Goal: Information Seeking & Learning: Learn about a topic

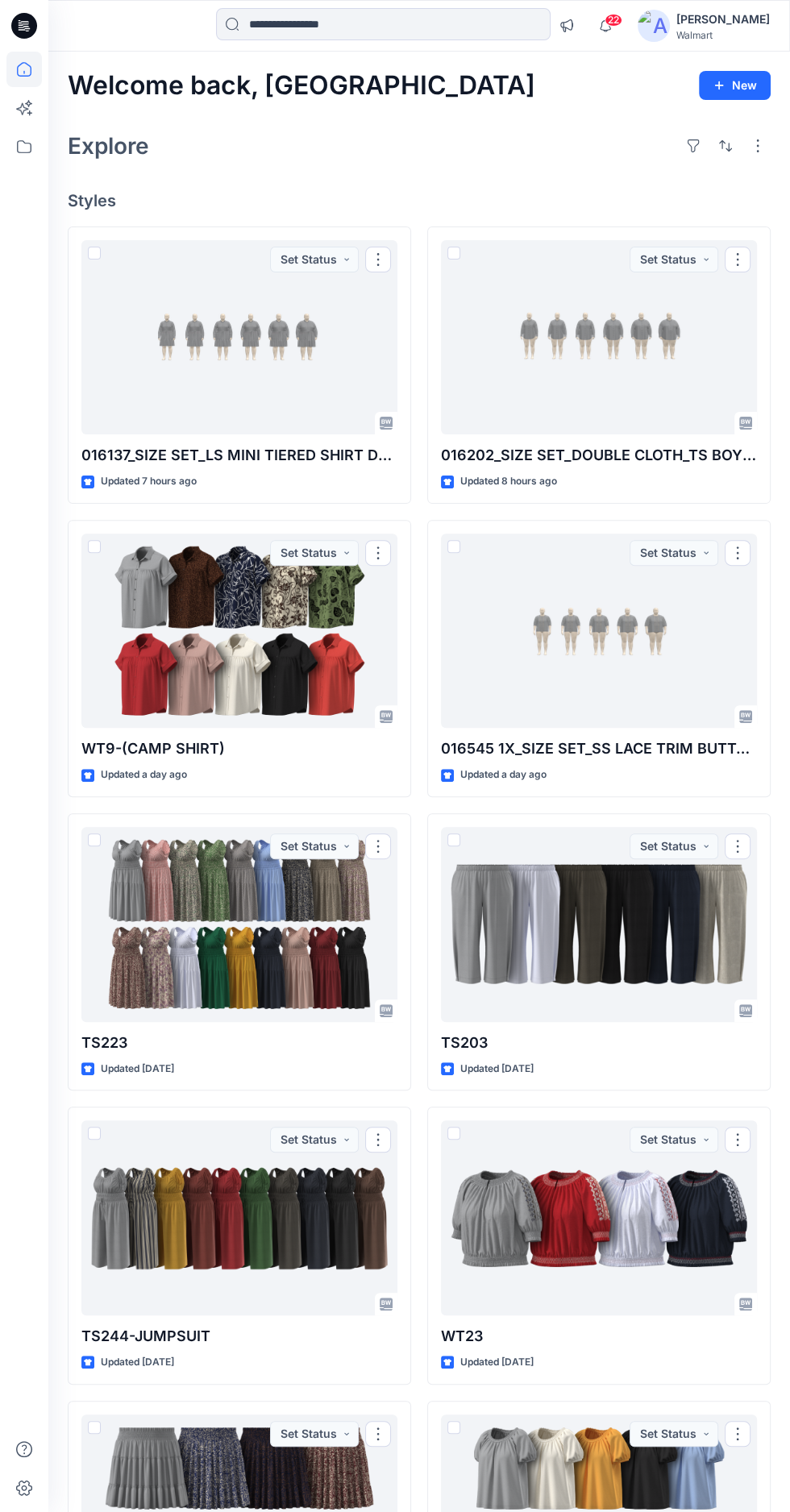
click at [216, 375] on div at bounding box center [238, 337] width 316 height 195
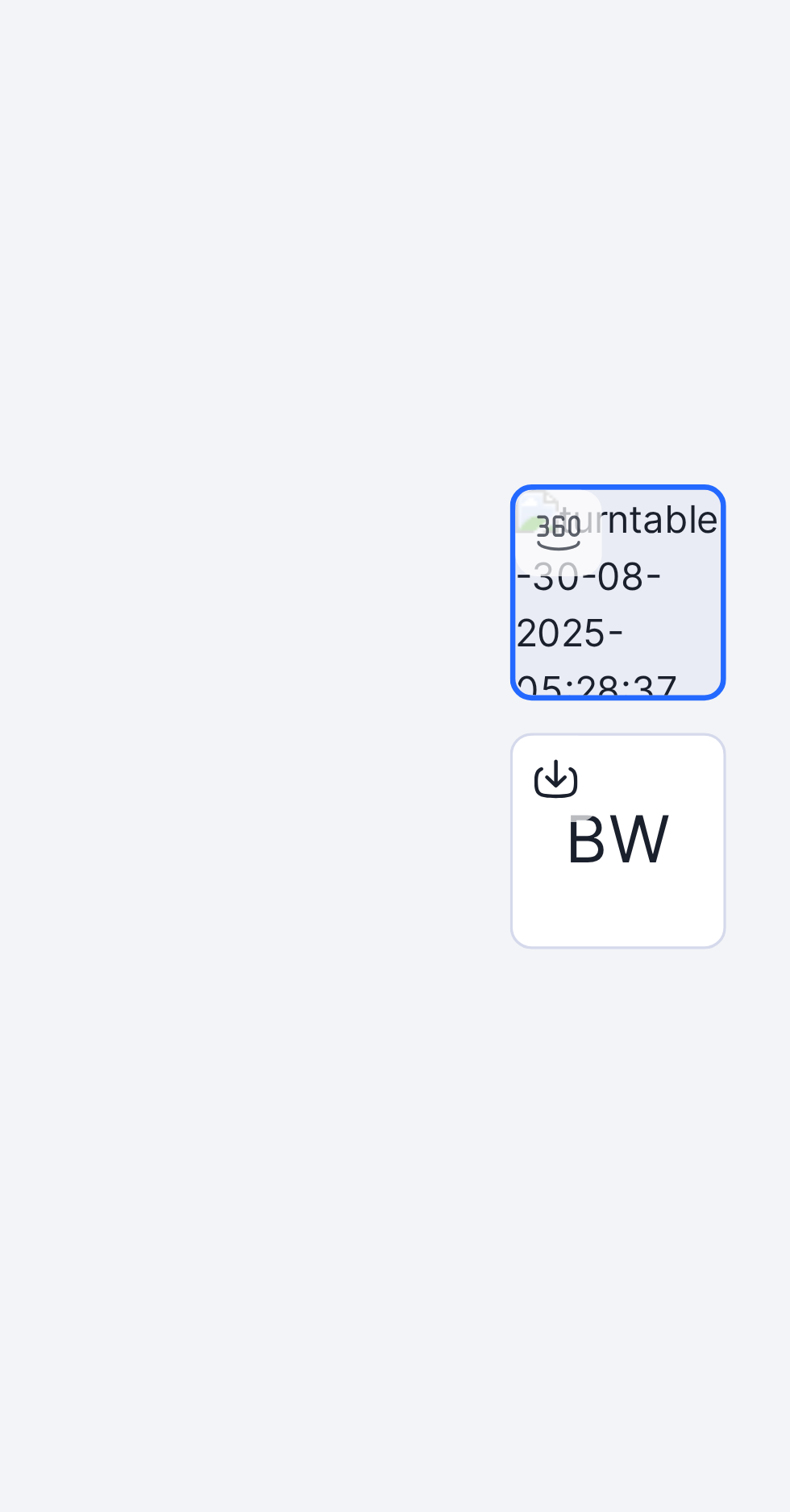
click at [632, 967] on div at bounding box center [419, 836] width 742 height 1355
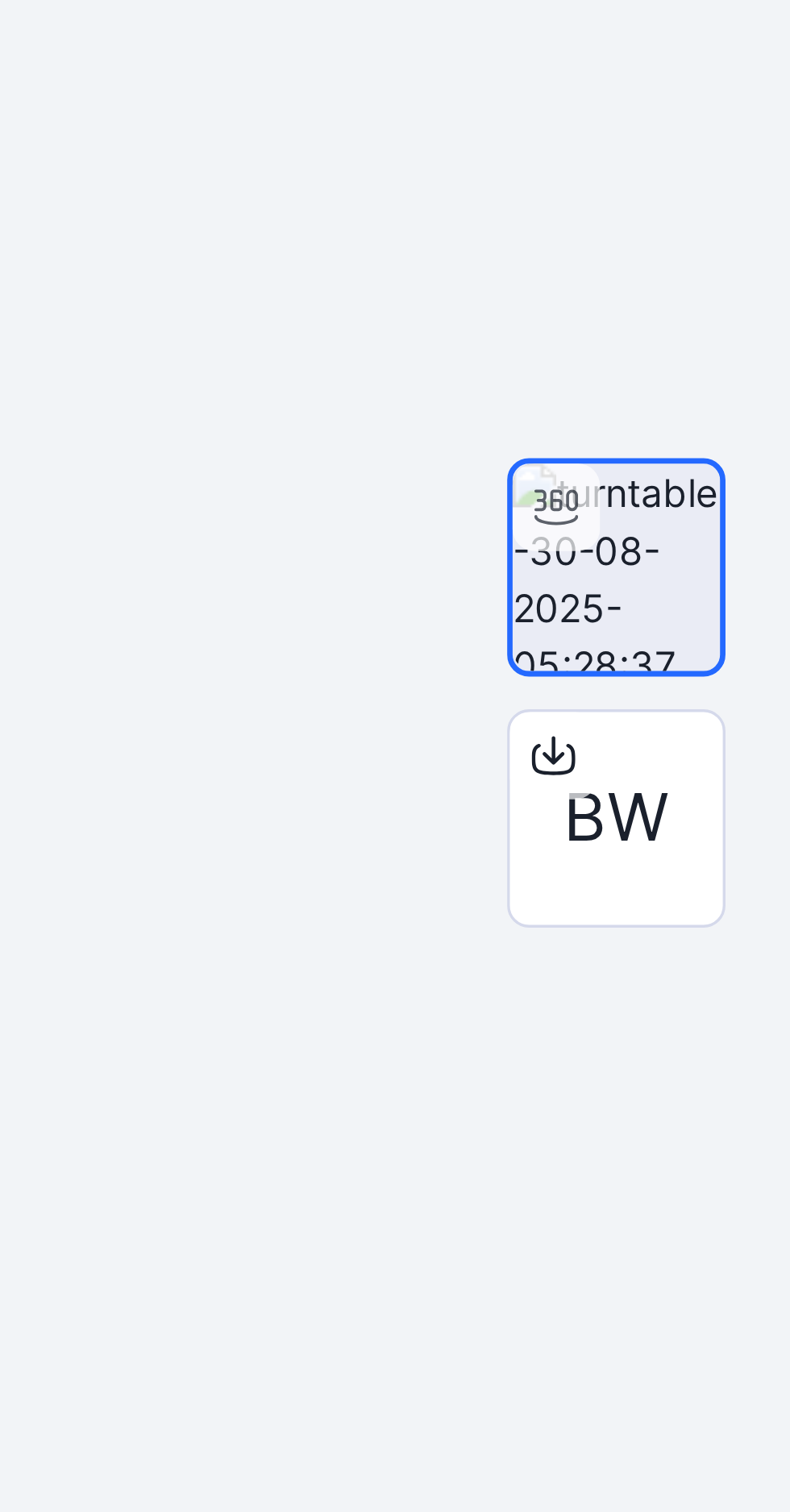
click at [655, 1004] on div at bounding box center [419, 836] width 742 height 1355
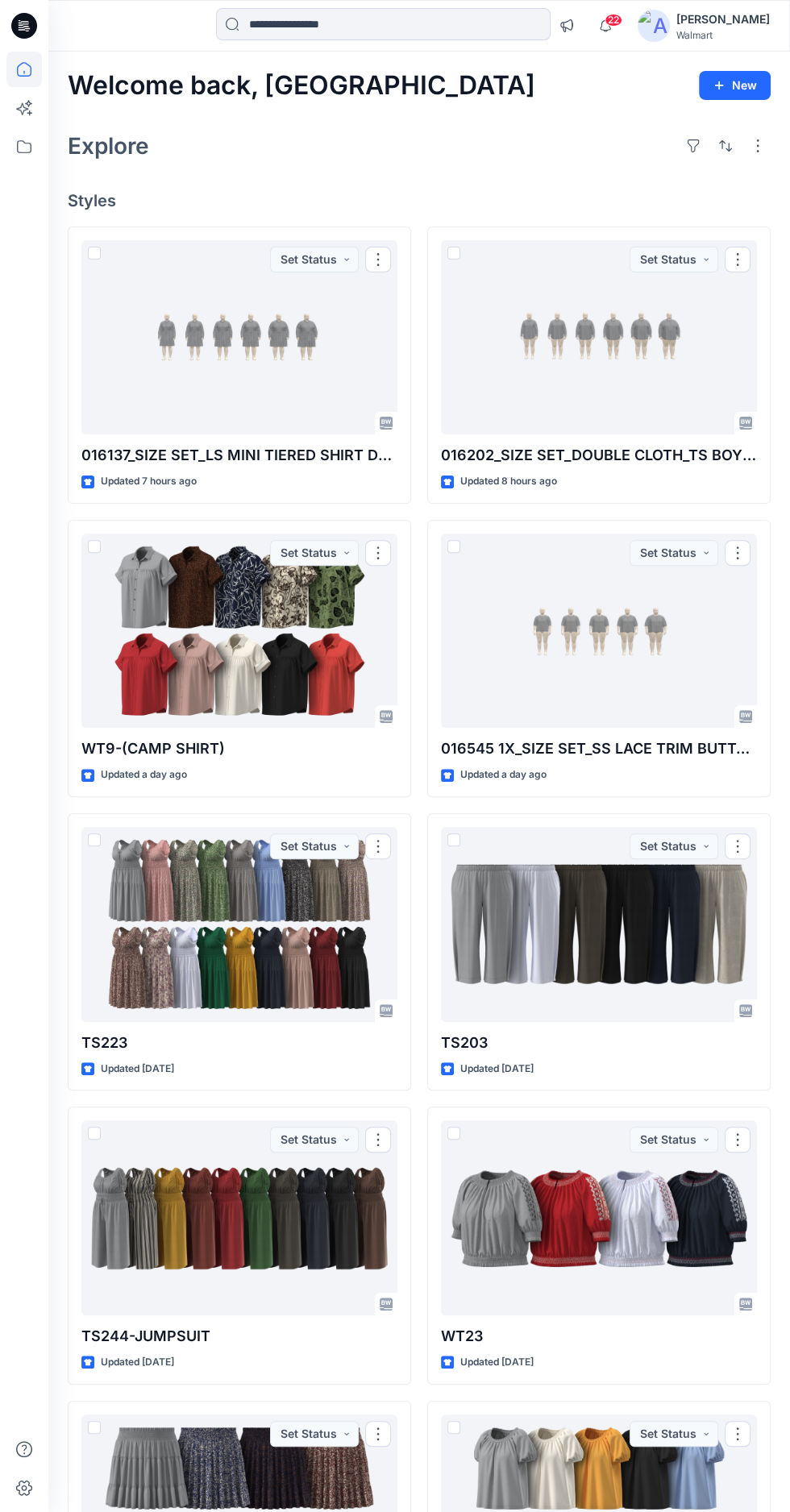
click at [239, 942] on div at bounding box center [238, 924] width 316 height 195
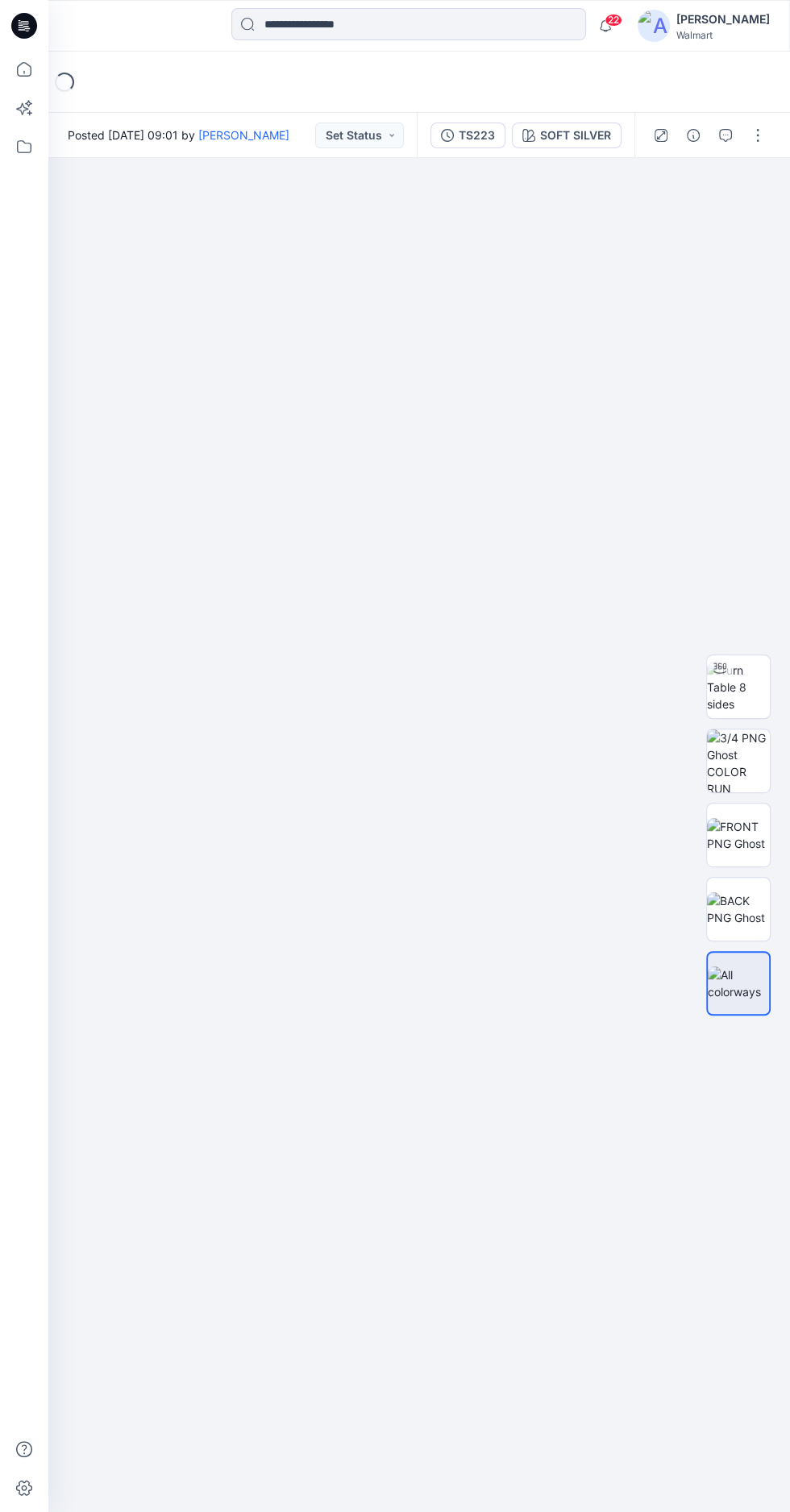
click at [759, 713] on img at bounding box center [738, 687] width 62 height 51
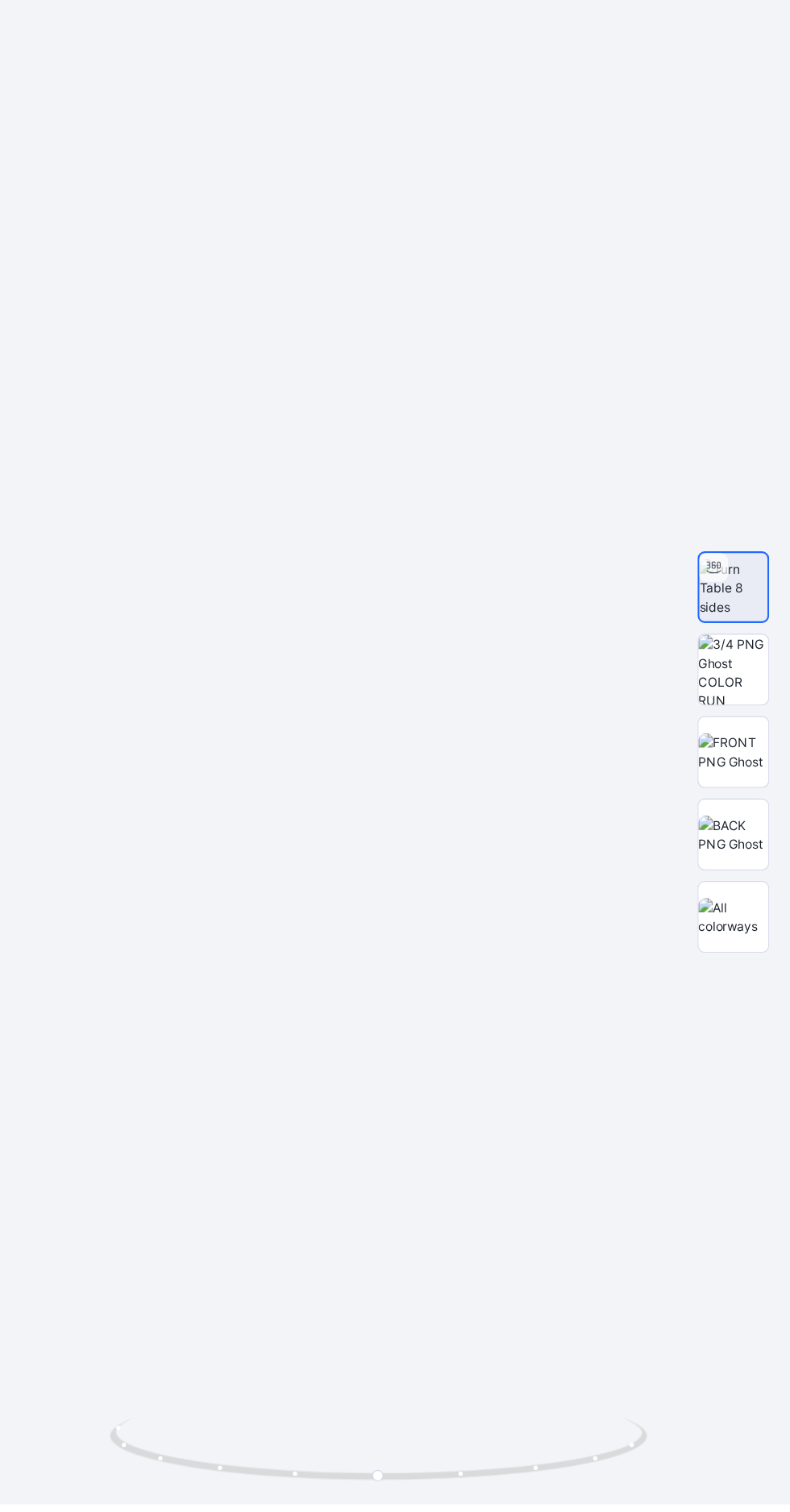
click at [737, 926] on img at bounding box center [738, 909] width 62 height 34
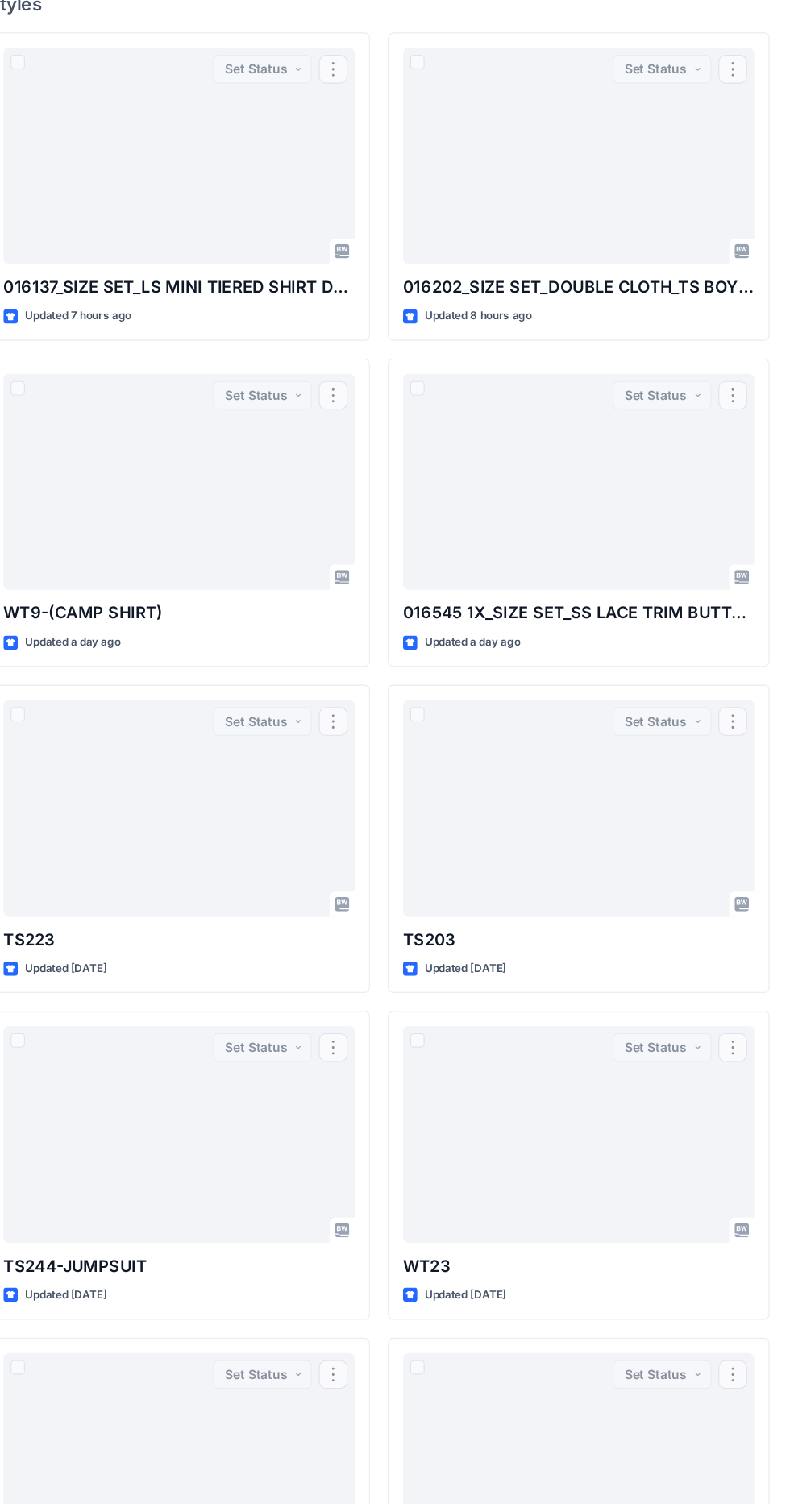
scroll to position [104, 0]
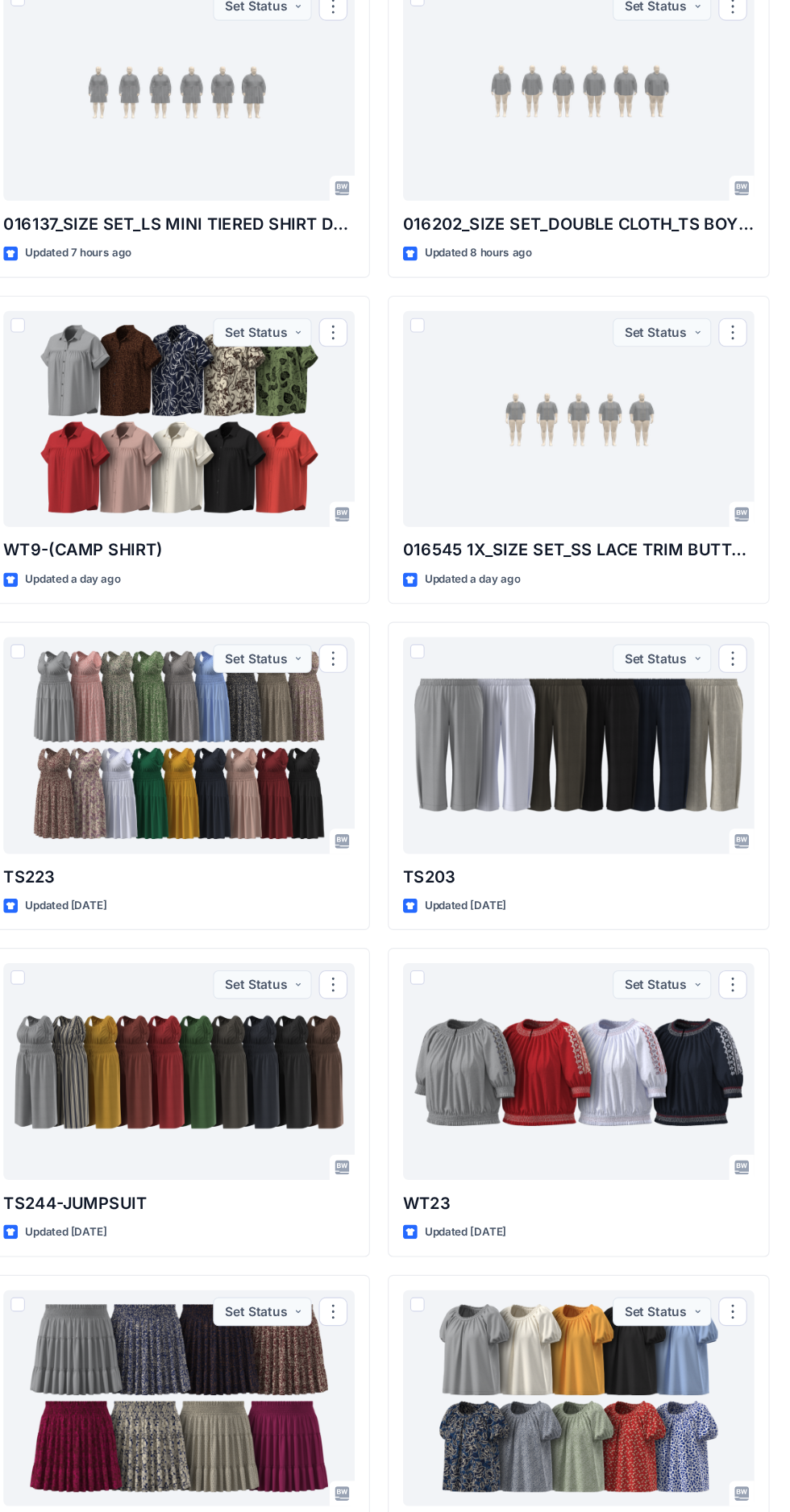
click at [565, 1117] on div at bounding box center [598, 1113] width 316 height 195
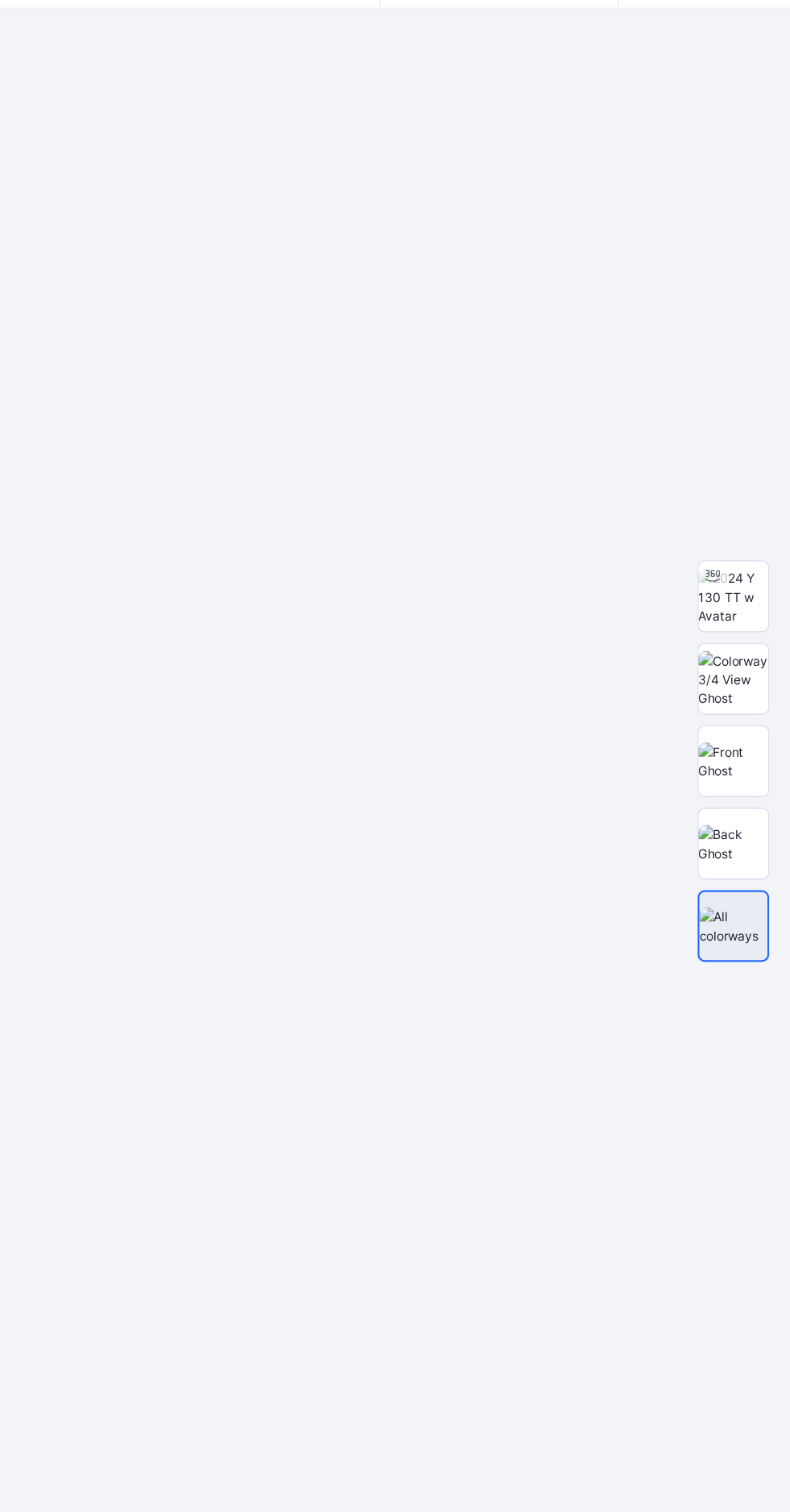
click at [747, 682] on img at bounding box center [738, 687] width 62 height 51
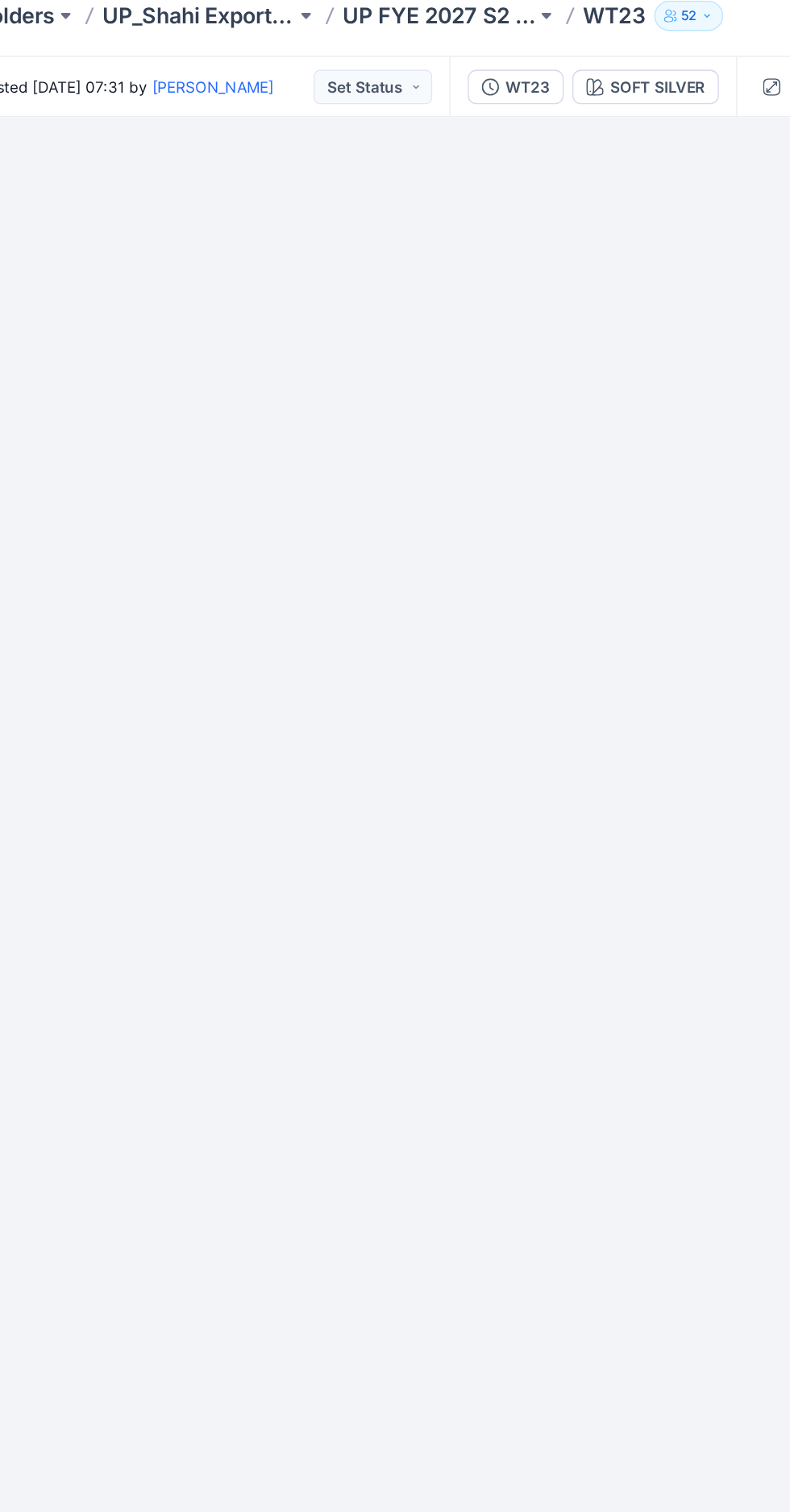
scroll to position [106, 0]
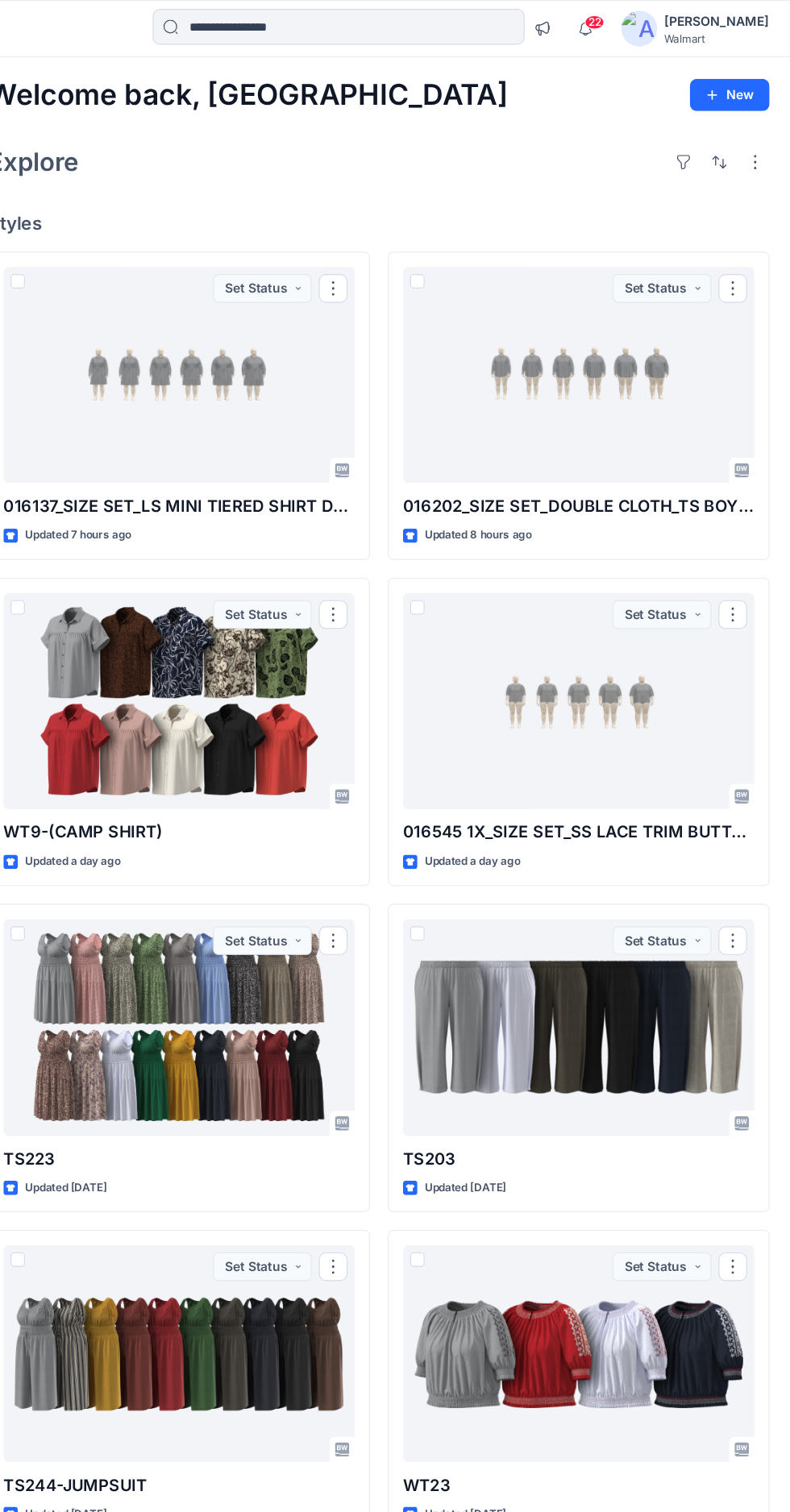
click at [658, 627] on div at bounding box center [598, 631] width 316 height 195
click at [601, 350] on div at bounding box center [598, 337] width 316 height 195
click at [212, 380] on div at bounding box center [238, 337] width 316 height 195
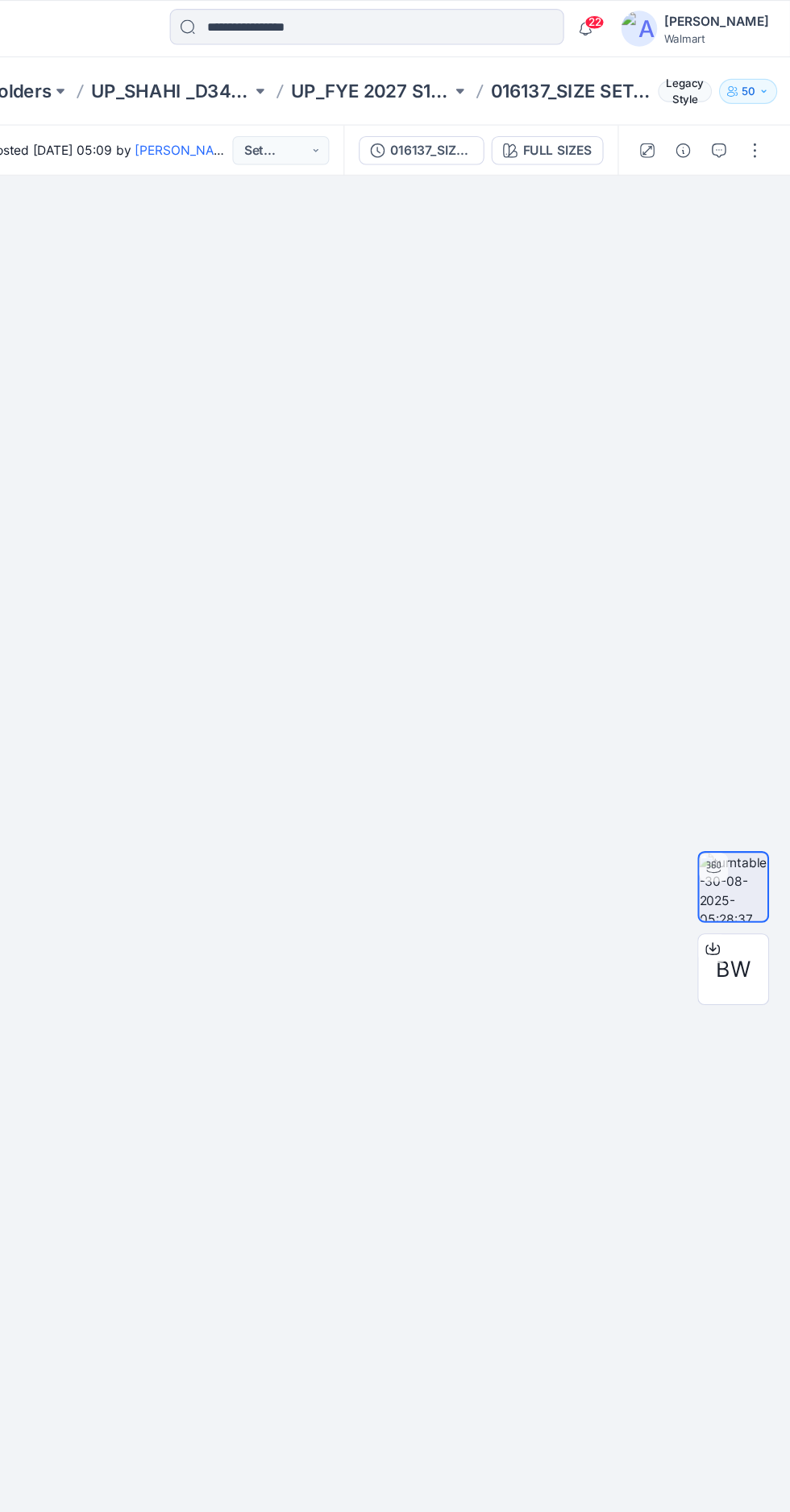
click at [467, 985] on div at bounding box center [419, 836] width 742 height 1355
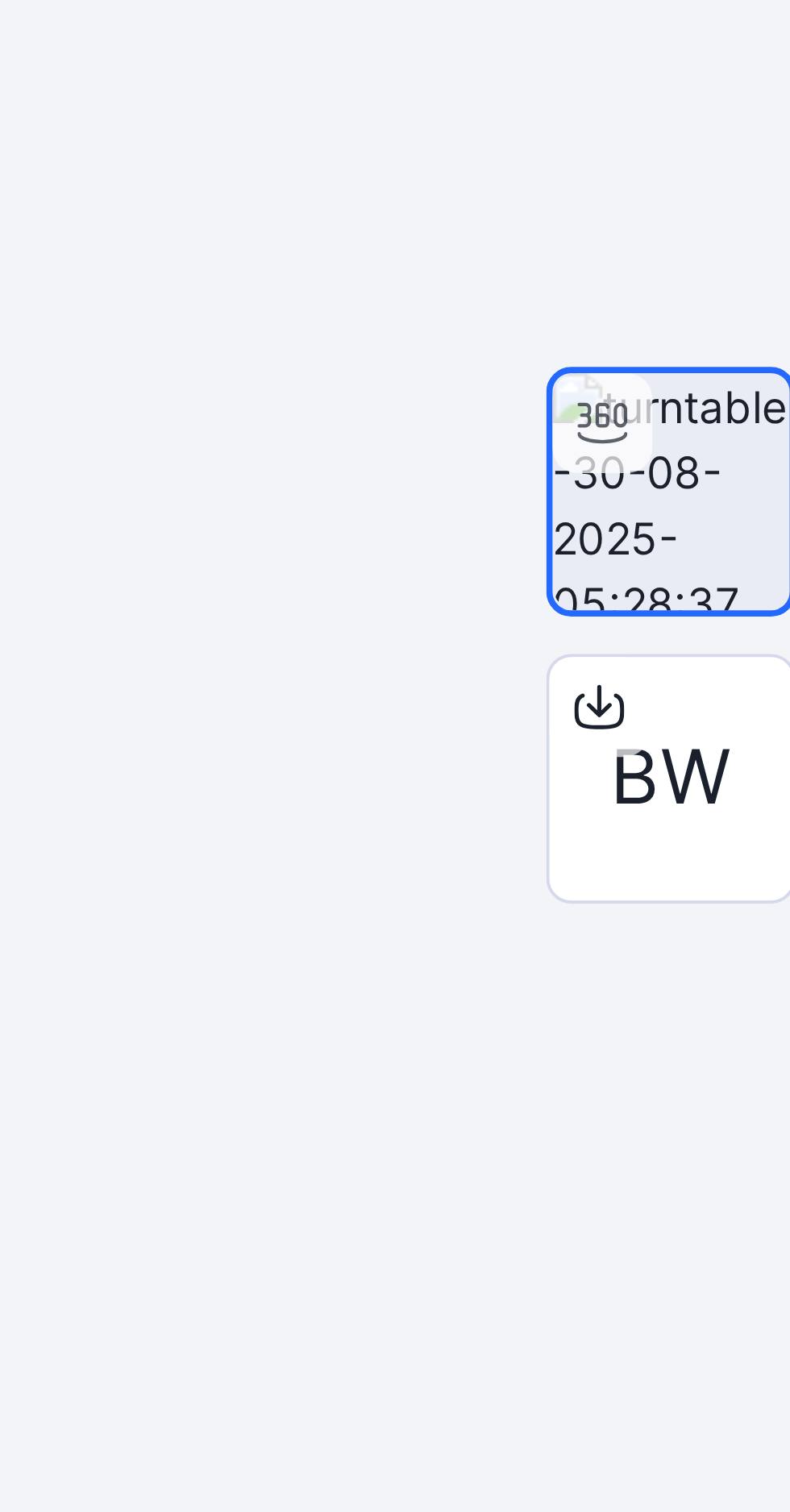
click at [647, 991] on div at bounding box center [419, 836] width 742 height 1355
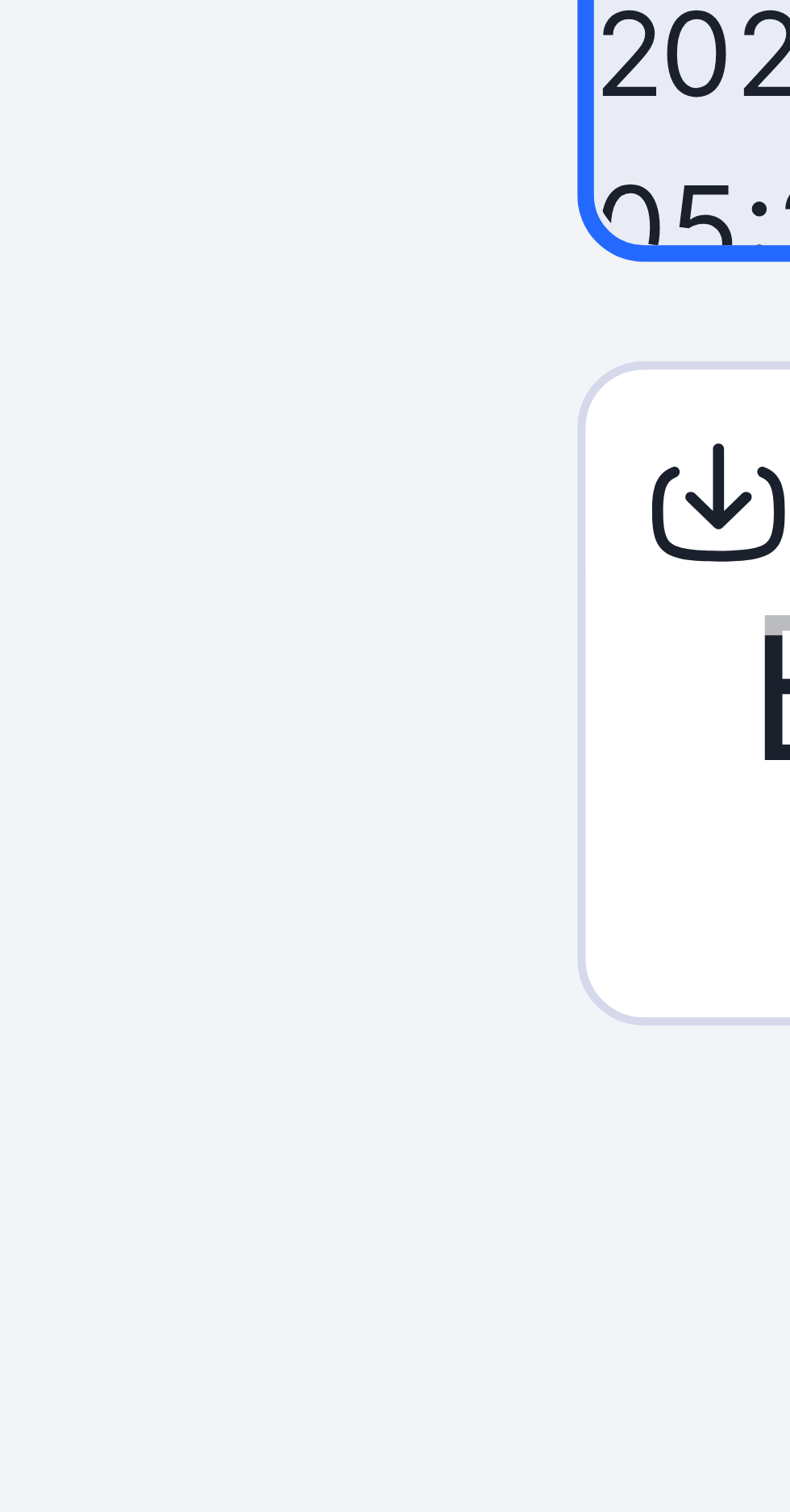
scroll to position [9, 0]
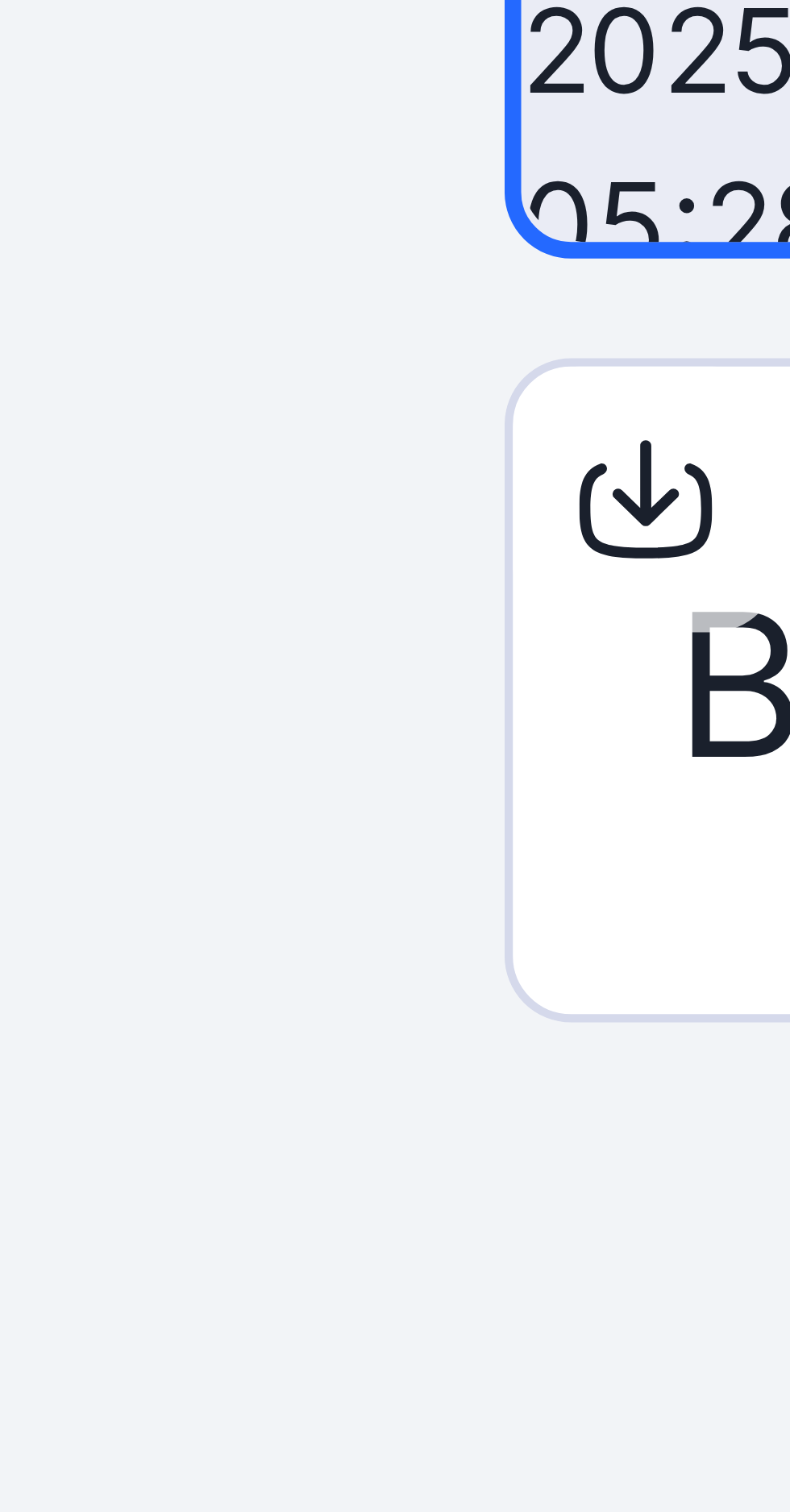
click at [678, 925] on div at bounding box center [419, 836] width 742 height 1355
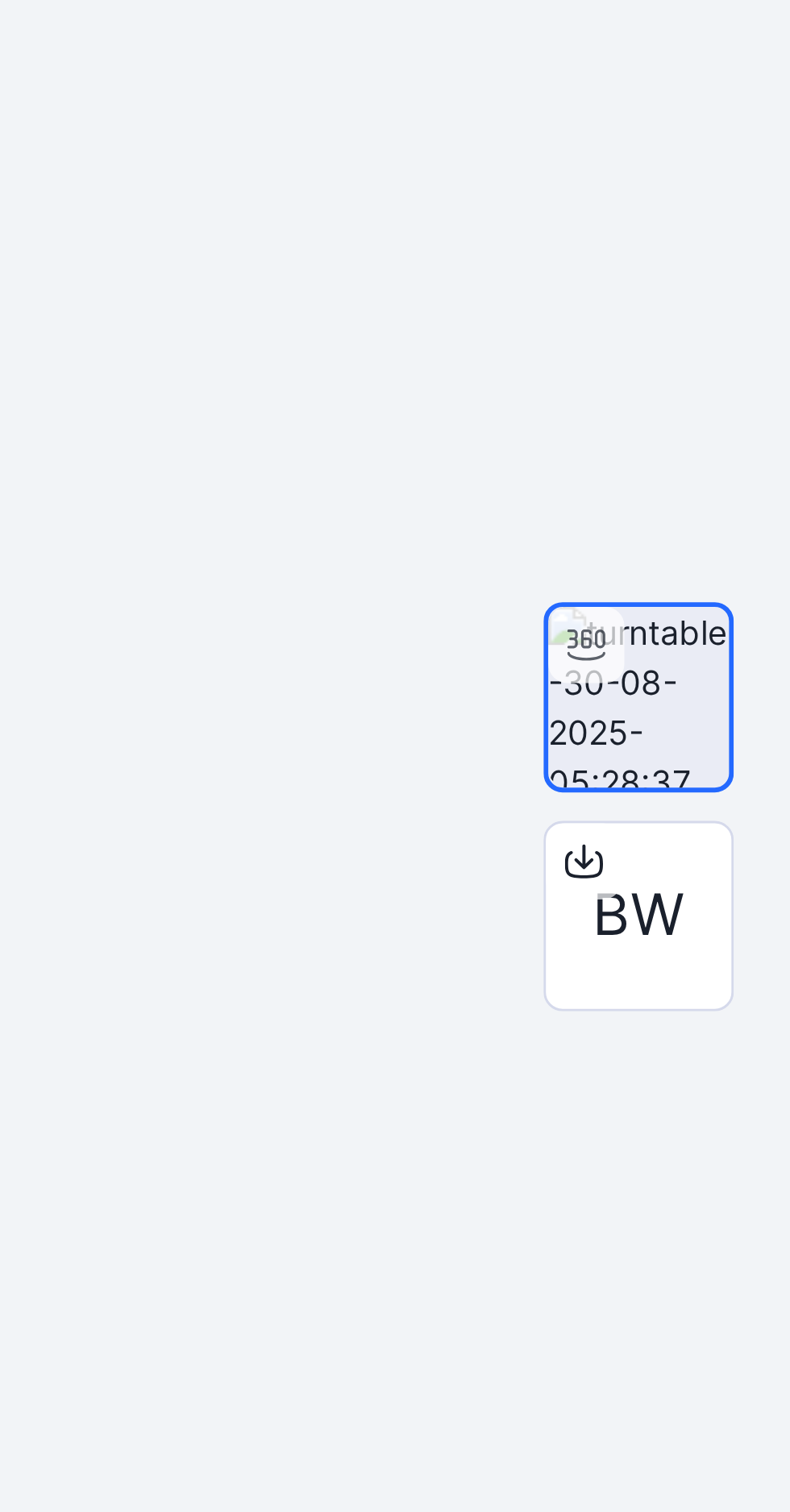
scroll to position [0, 0]
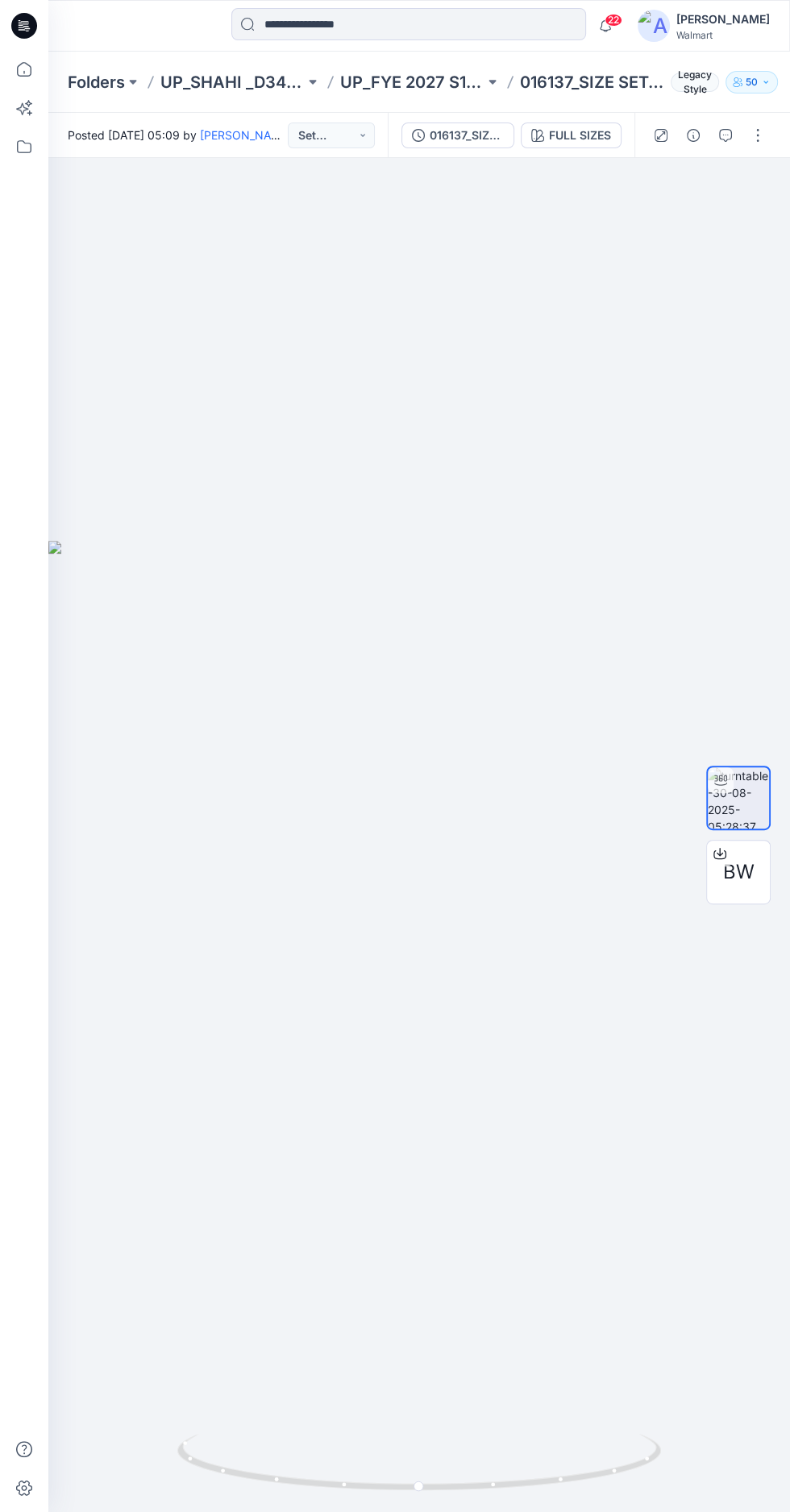
click at [570, 166] on div at bounding box center [419, 836] width 742 height 1355
click at [554, 141] on div "FULL SIZES" at bounding box center [579, 135] width 62 height 18
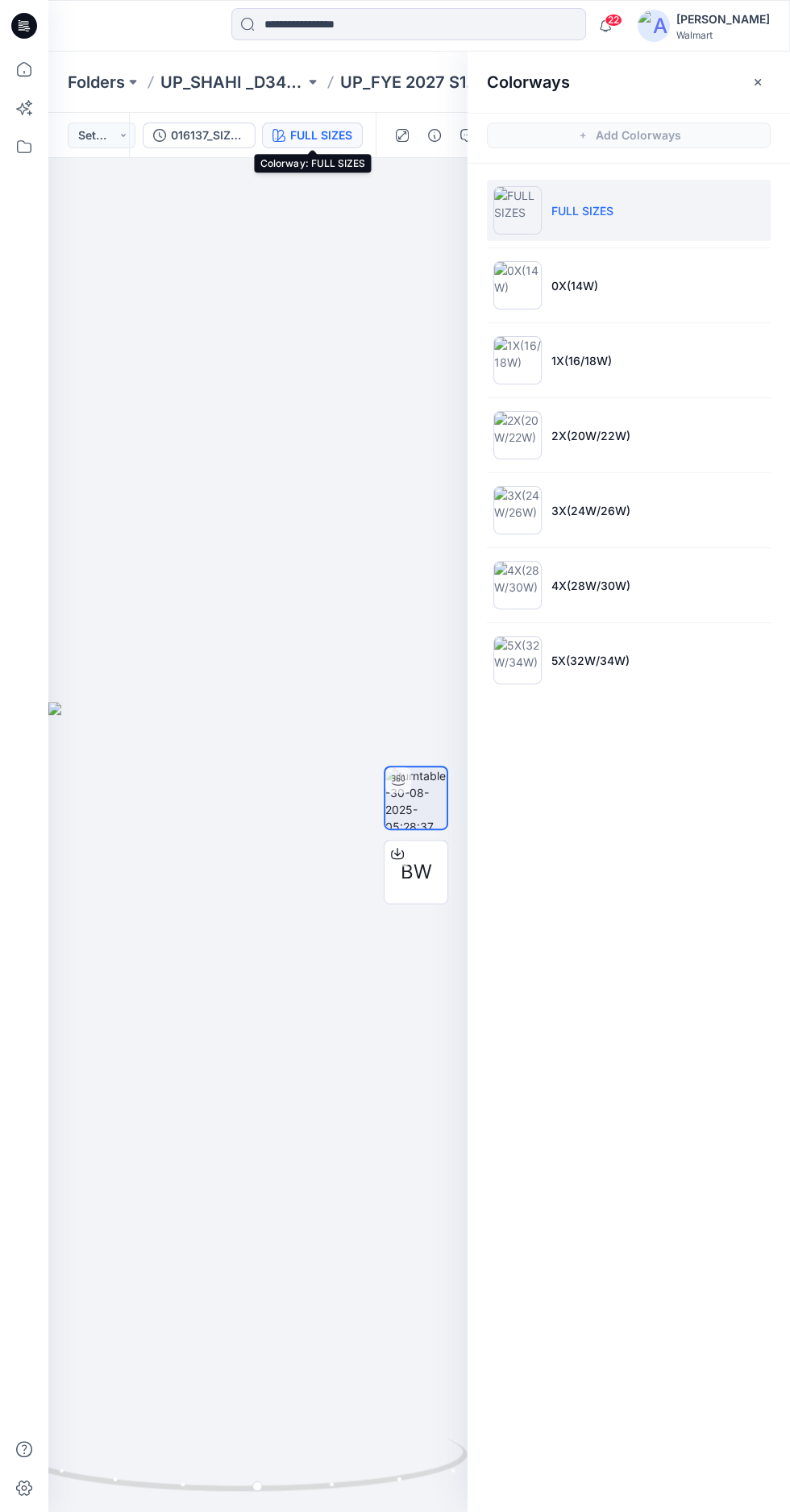
click at [645, 293] on li "0X(14W)" at bounding box center [629, 285] width 284 height 61
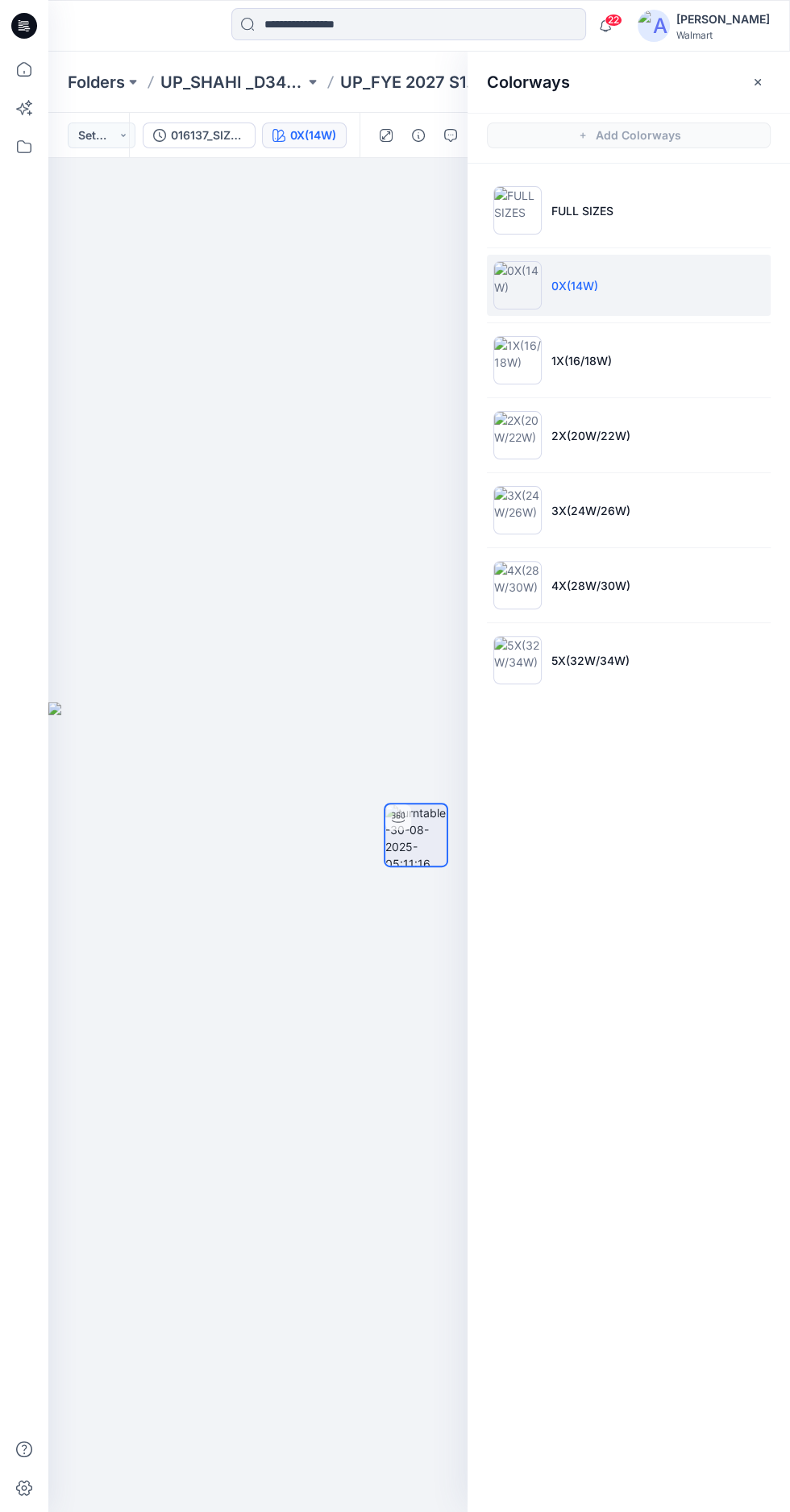
click at [756, 90] on button "button" at bounding box center [757, 82] width 26 height 26
